Goal: Task Accomplishment & Management: Manage account settings

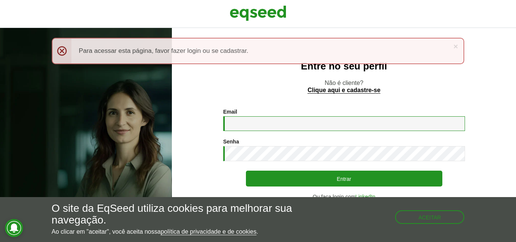
click at [289, 128] on input "Email *" at bounding box center [344, 123] width 242 height 15
type input "**********"
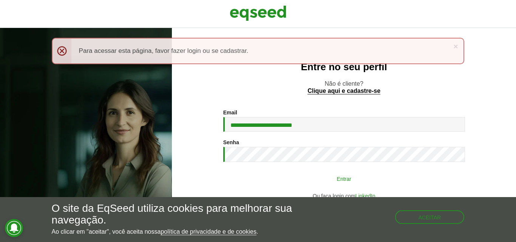
click at [296, 177] on button "Entrar" at bounding box center [344, 179] width 197 height 14
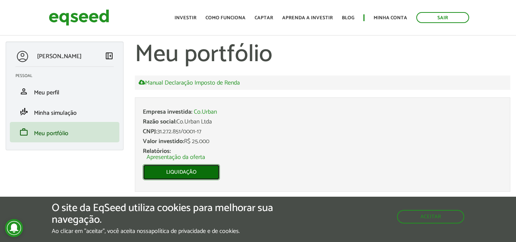
click at [188, 173] on link "Liquidação" at bounding box center [181, 172] width 77 height 16
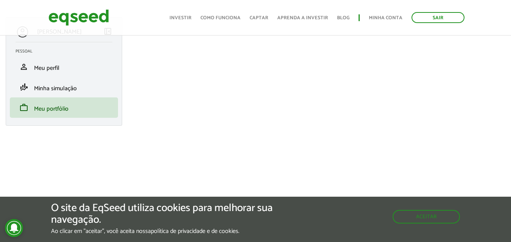
scroll to position [38, 0]
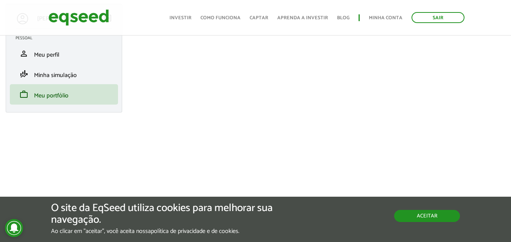
click at [445, 217] on button "Aceitar" at bounding box center [427, 216] width 66 height 12
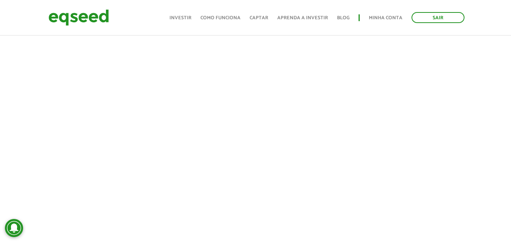
scroll to position [189, 0]
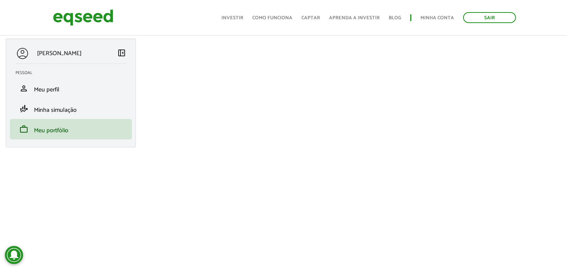
scroll to position [7, 0]
